Goal: Find specific page/section: Find specific page/section

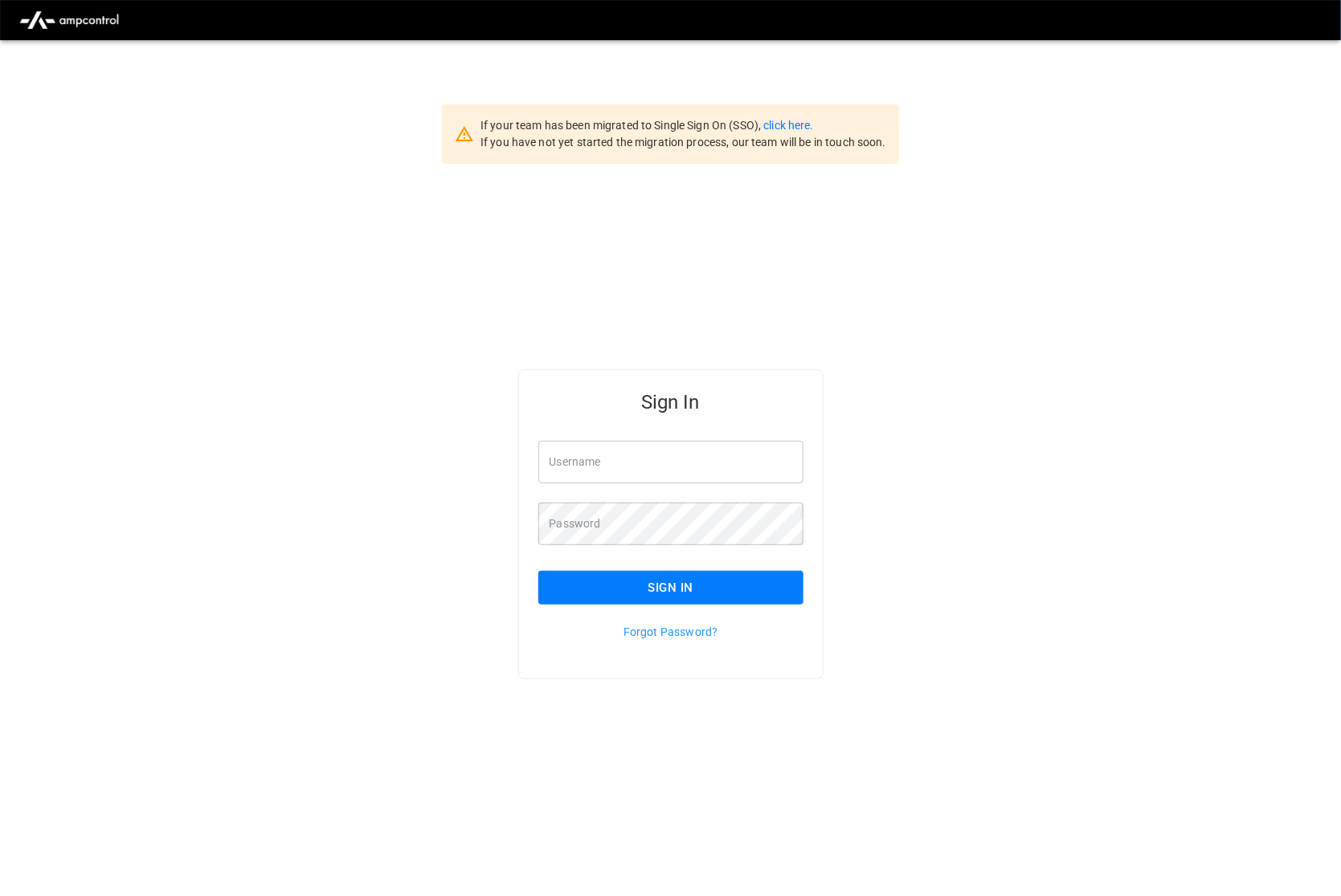
type input "*********"
click at [668, 587] on button "Sign In" at bounding box center [670, 587] width 265 height 34
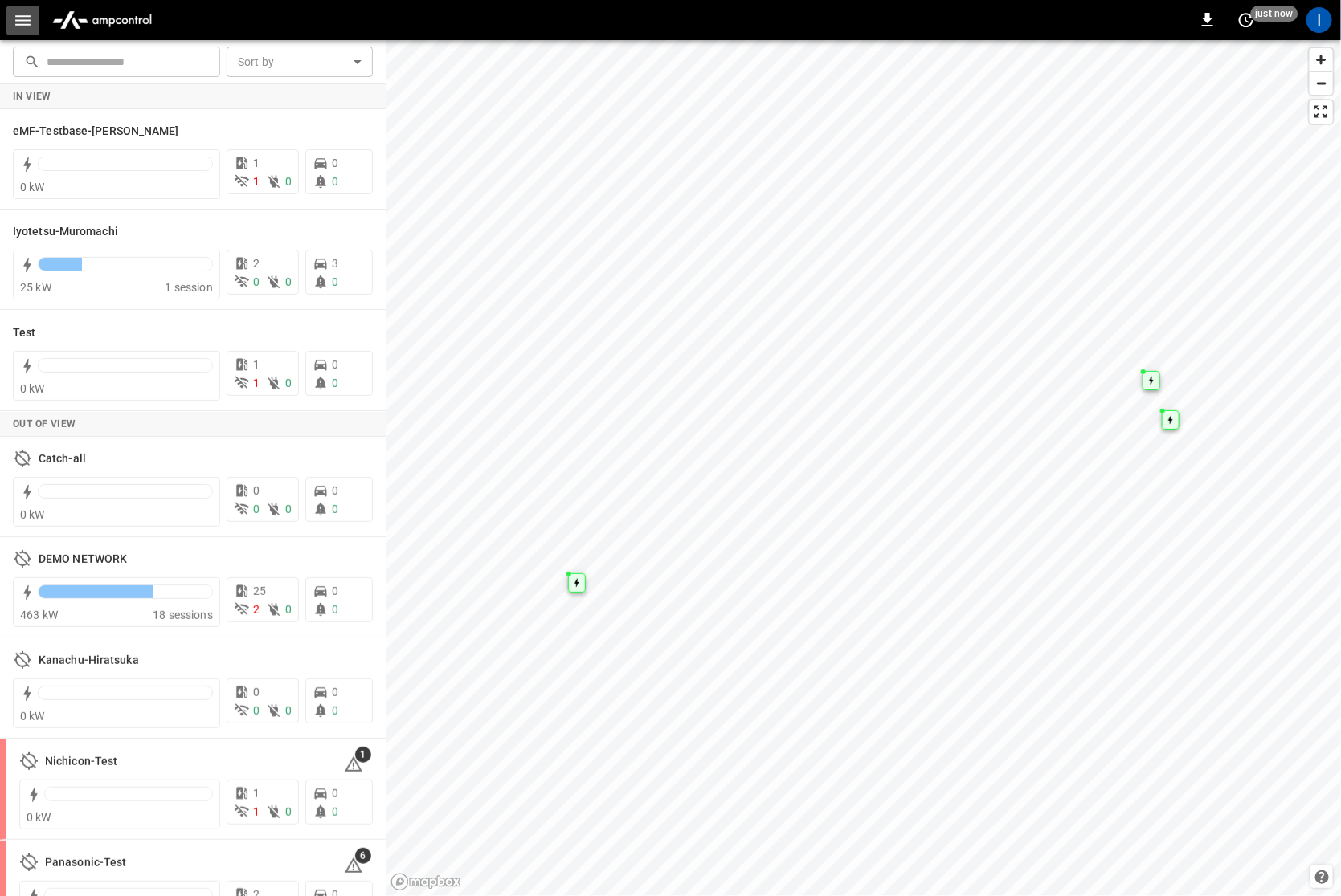
click at [20, 11] on icon "button" at bounding box center [23, 20] width 20 height 20
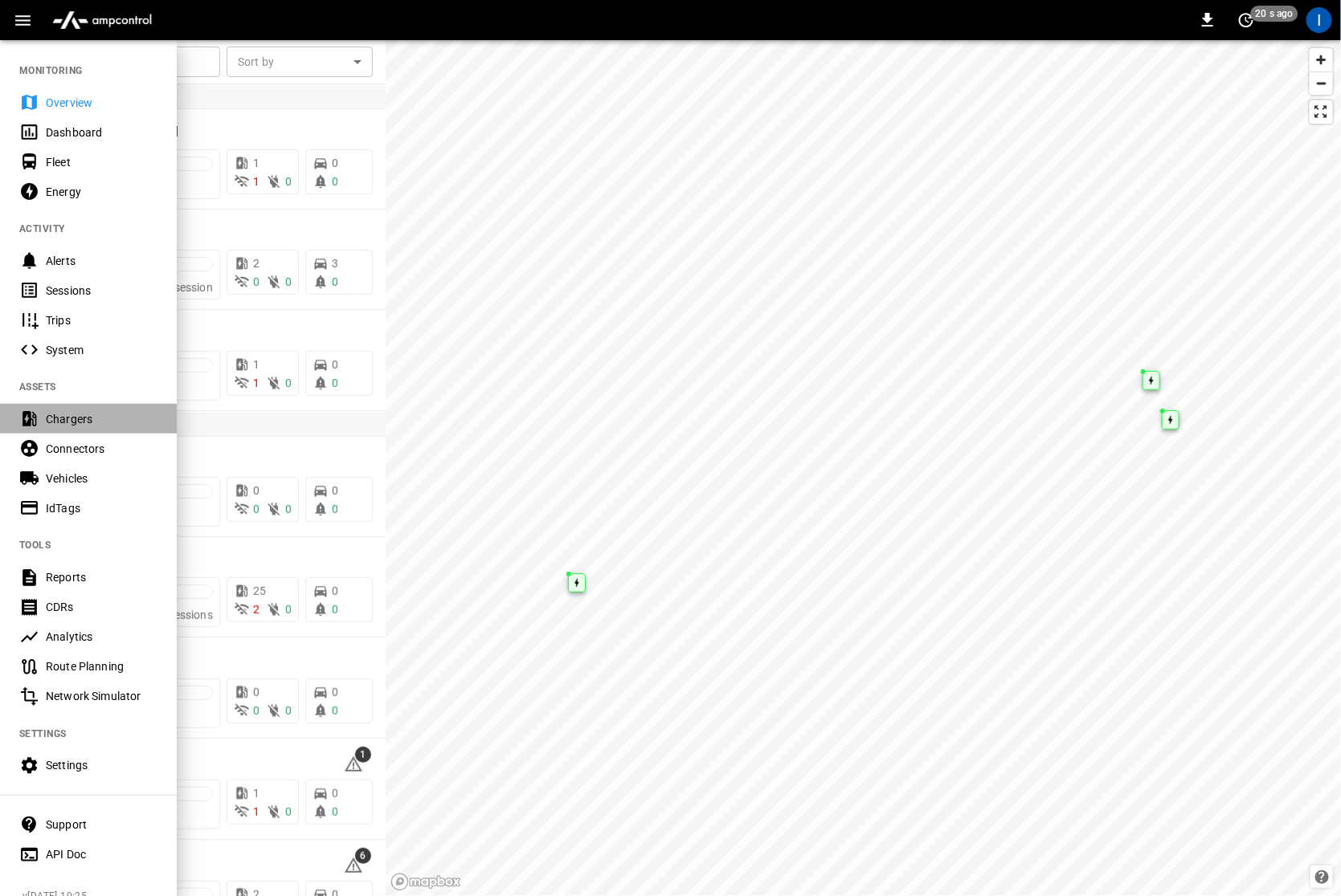
click at [119, 419] on div "Chargers" at bounding box center [102, 419] width 112 height 16
